Goal: Find specific page/section: Find specific page/section

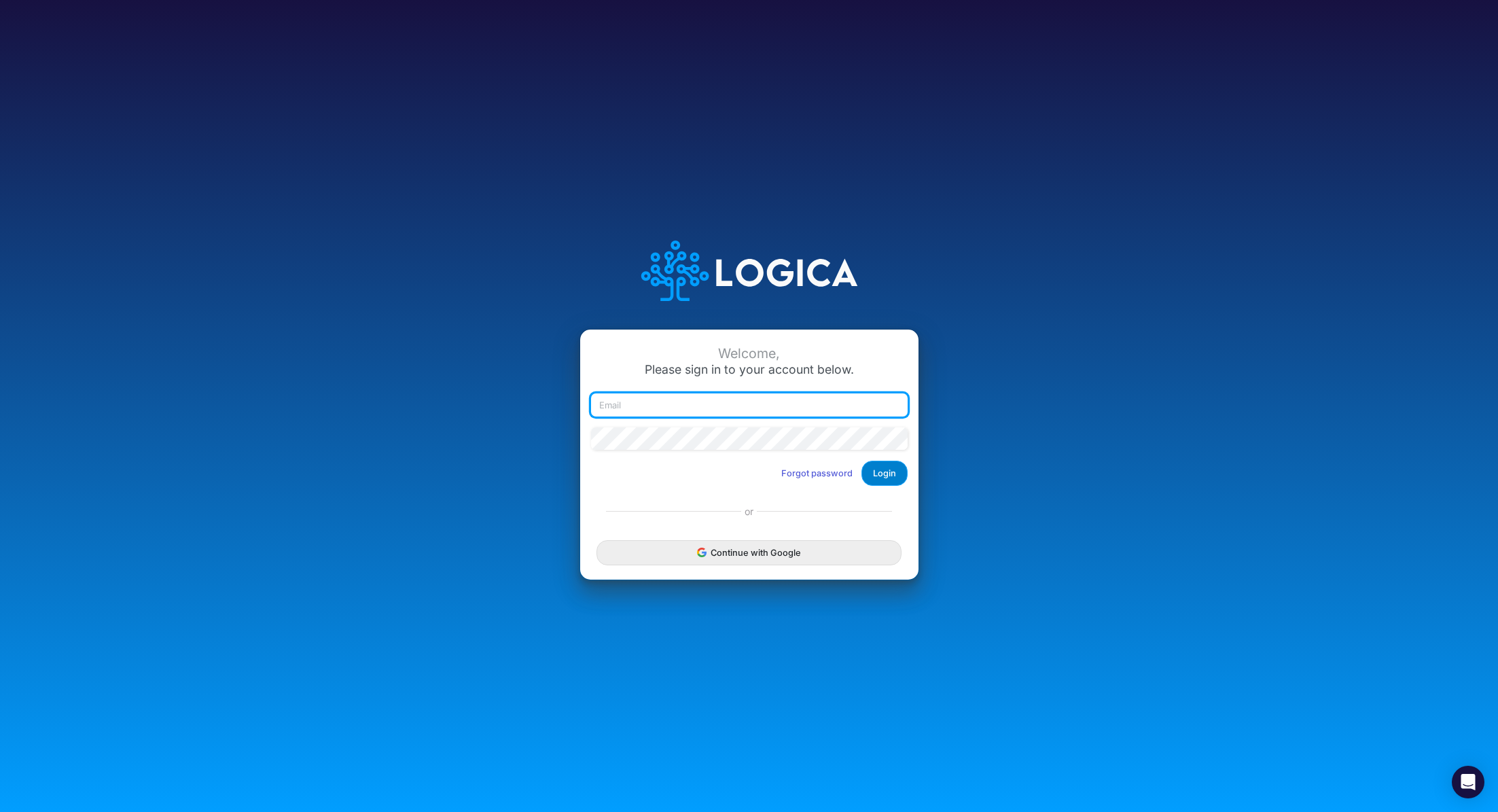
type input "renato.matsumoto@recargapay.com"
click at [890, 479] on button "Login" at bounding box center [885, 473] width 46 height 25
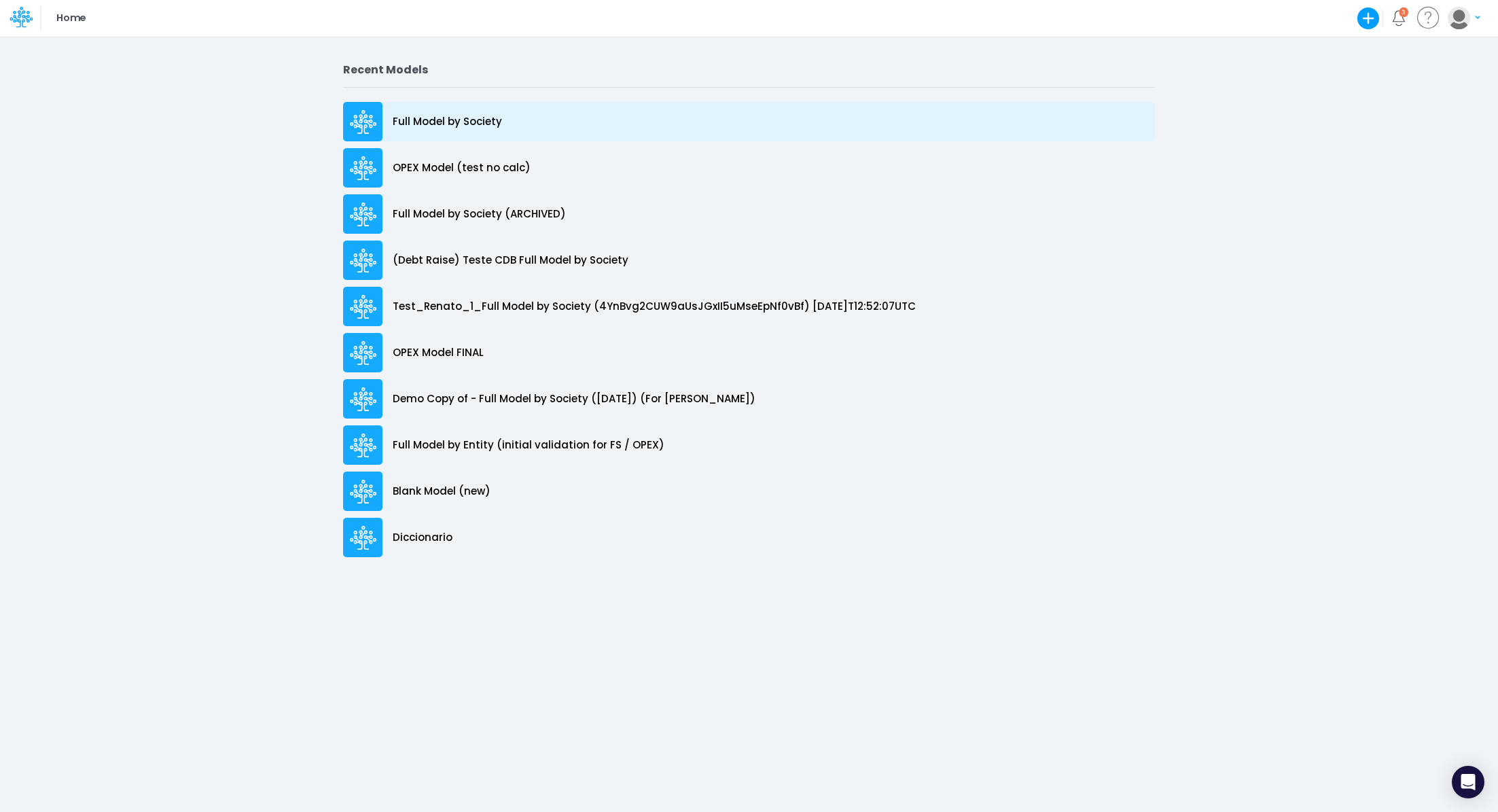
click at [445, 128] on p "Full Model by Society" at bounding box center [447, 121] width 110 height 15
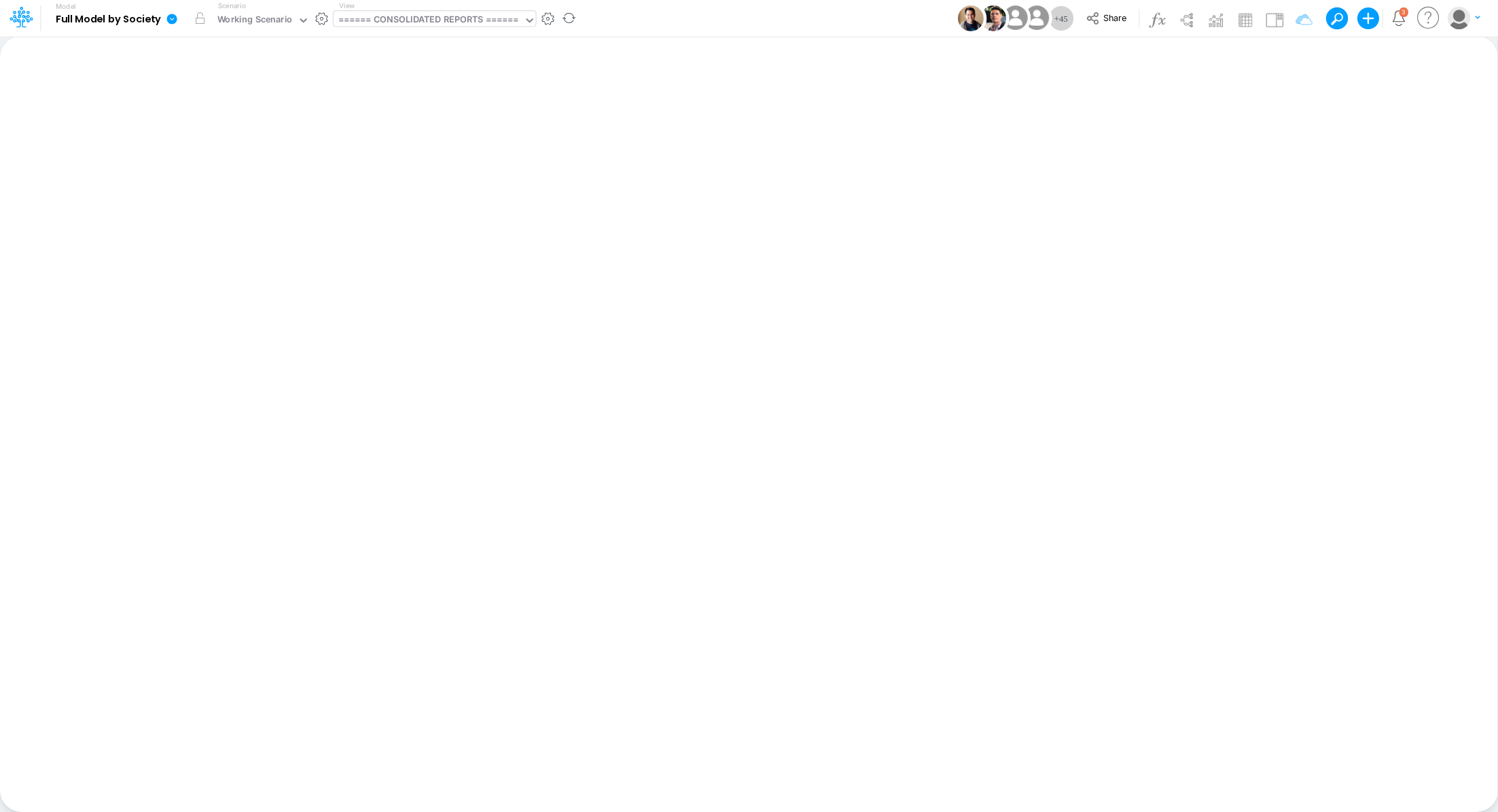
click at [429, 23] on div "====== CONSOLIDATED REPORTS ======" at bounding box center [428, 20] width 181 height 15
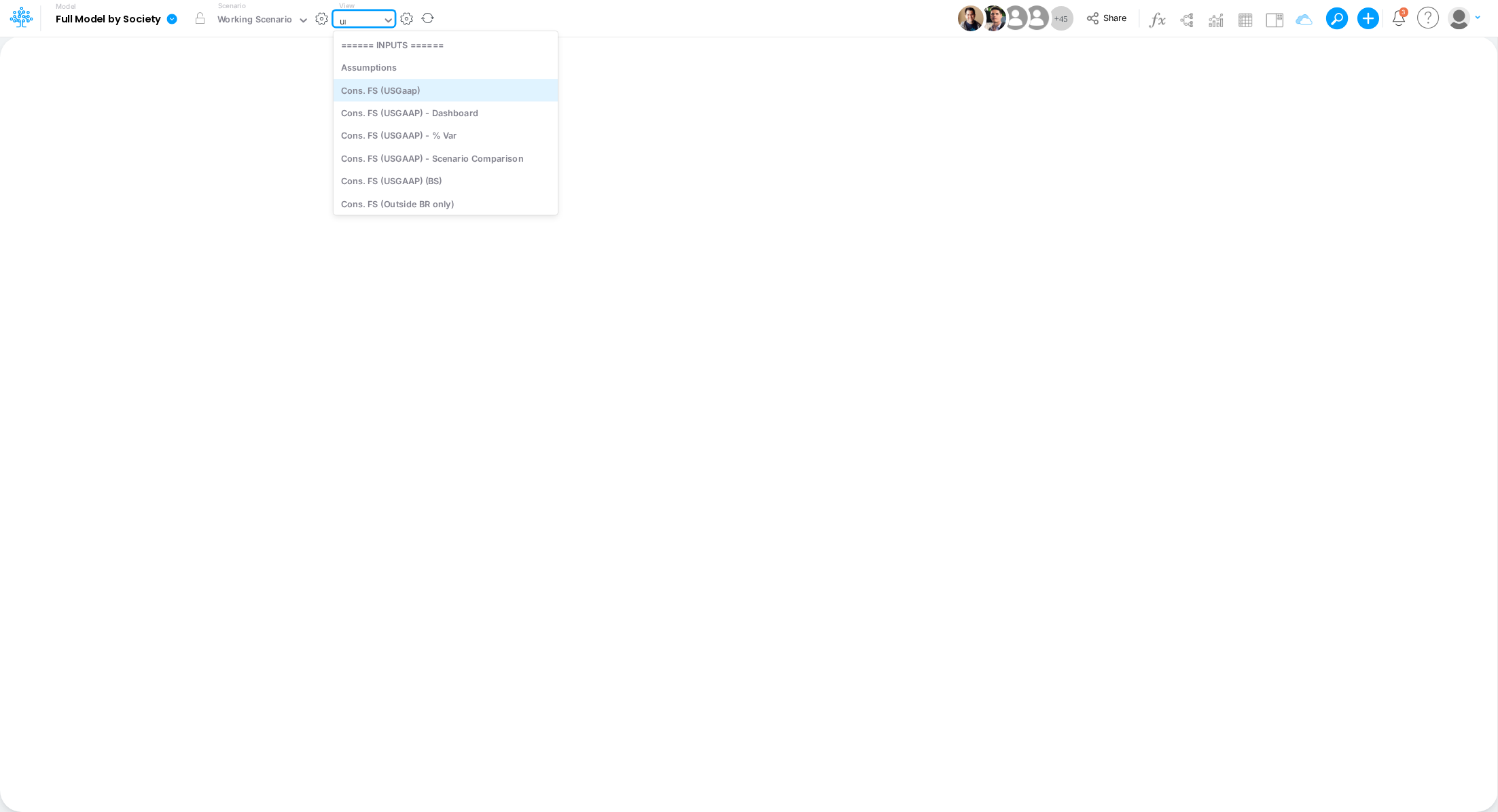
type input "uni"
click at [467, 132] on div "Unit Economics (Working View)" at bounding box center [445, 135] width 222 height 23
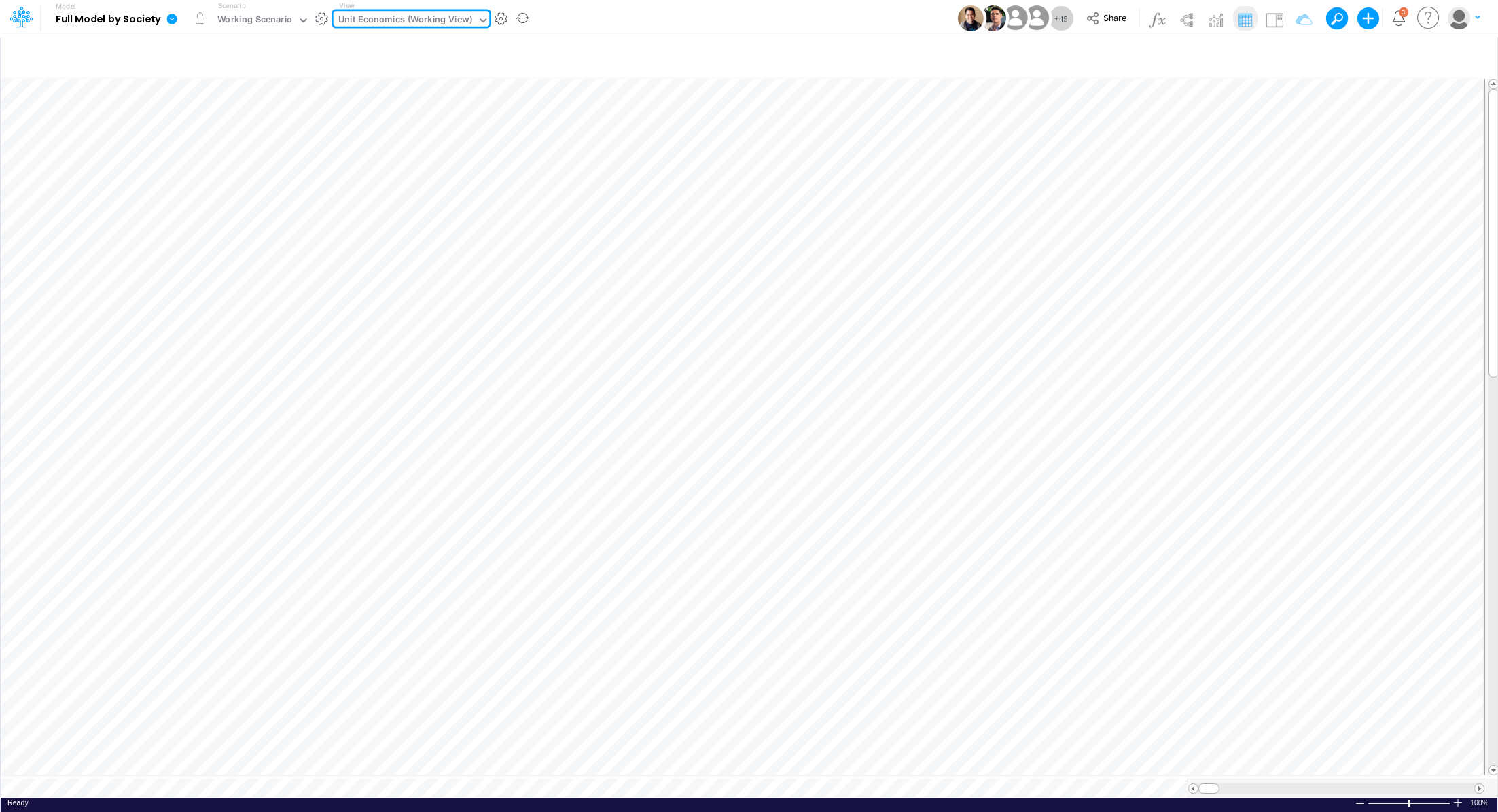
click at [422, 15] on div "Unit Economics (Working View)" at bounding box center [405, 20] width 134 height 15
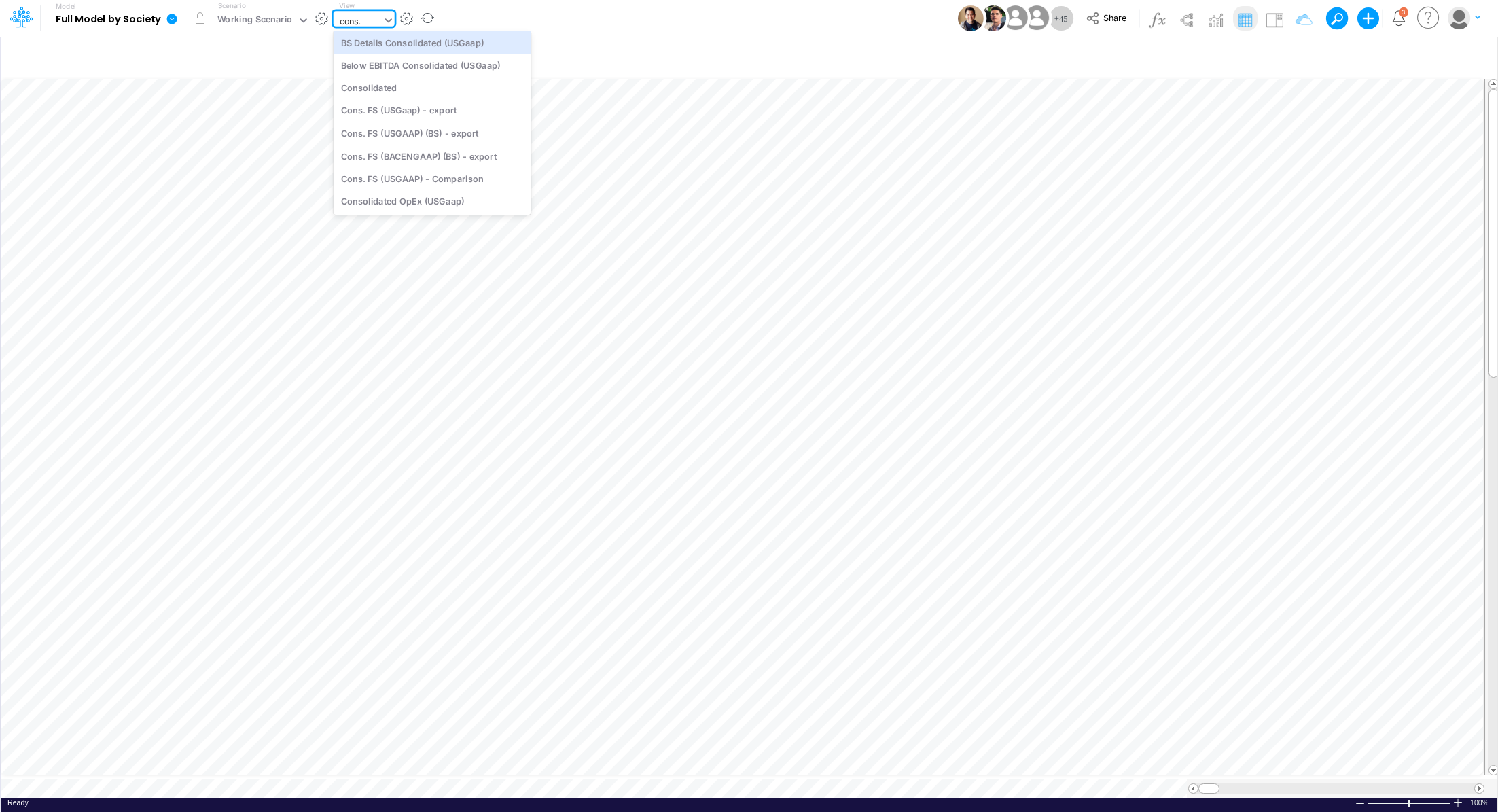
scroll to position [129, 0]
type input "cons. fs (u"
click at [434, 42] on div "Cons. FS (USGaap)" at bounding box center [432, 42] width 197 height 23
type input "Consolidated FS - USGAAP"
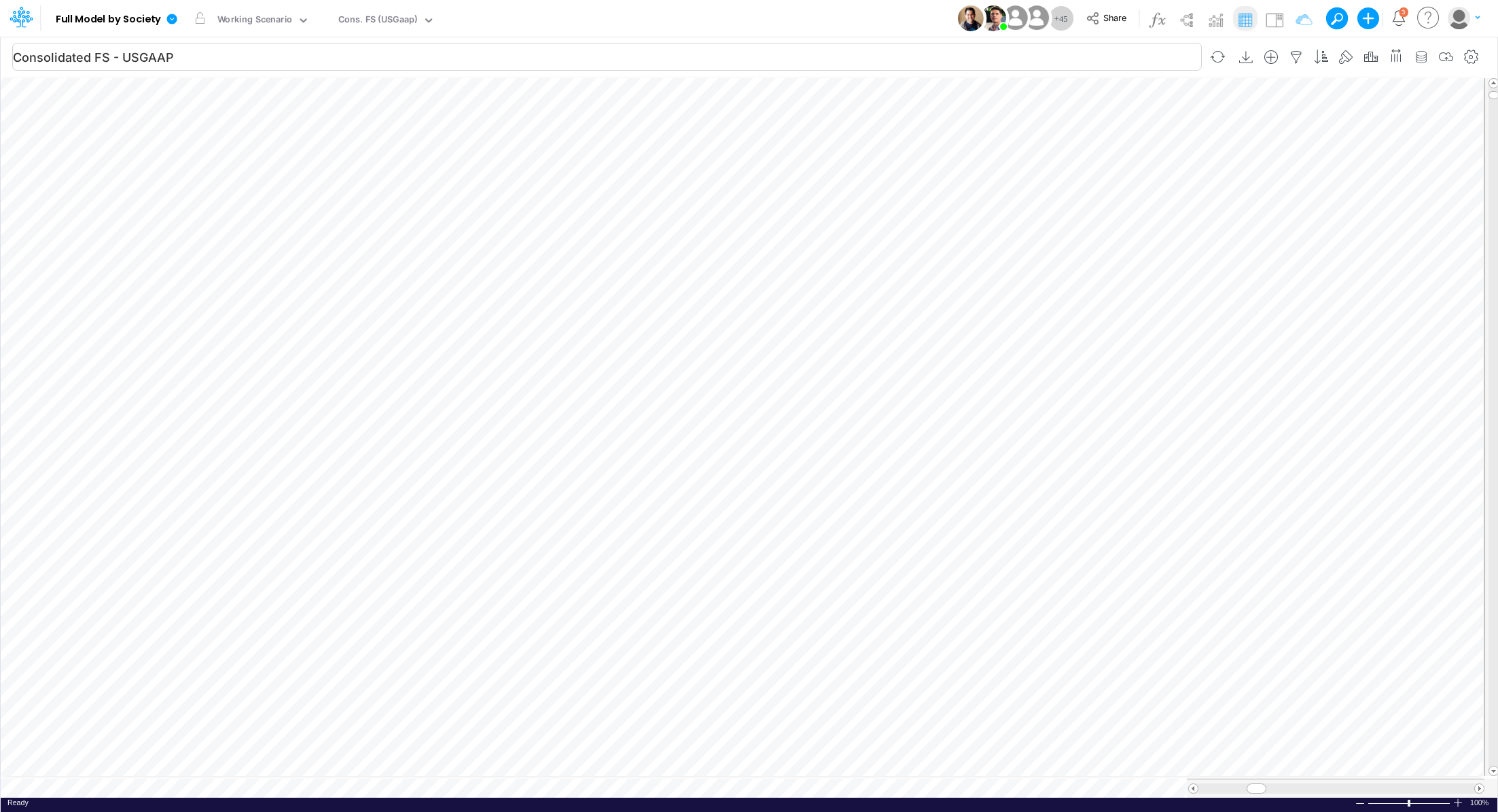
scroll to position [6, 1]
